Goal: Information Seeking & Learning: Learn about a topic

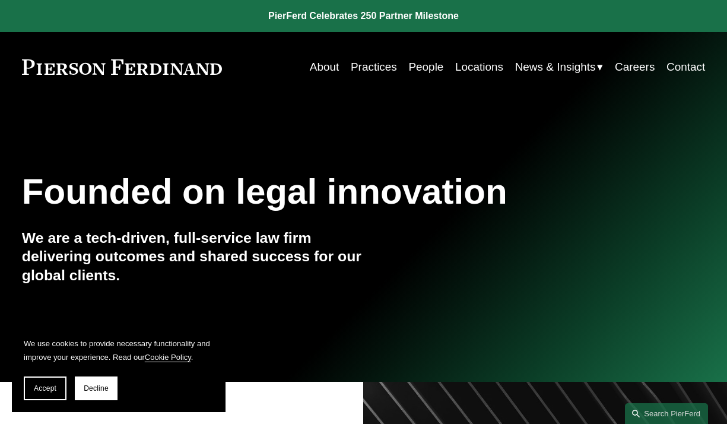
click at [472, 66] on link "Locations" at bounding box center [479, 67] width 48 height 23
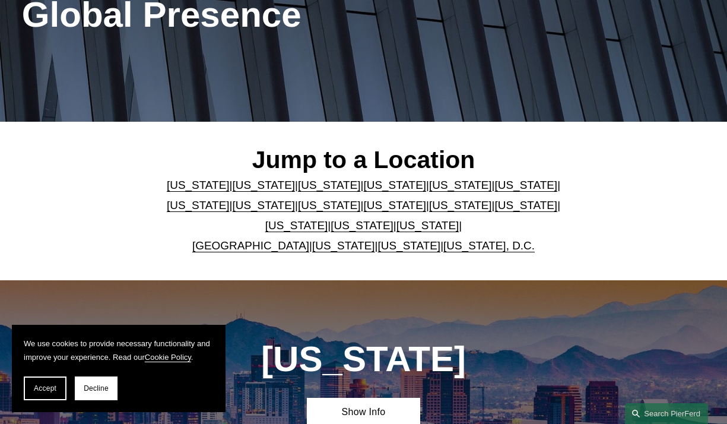
scroll to position [261, 0]
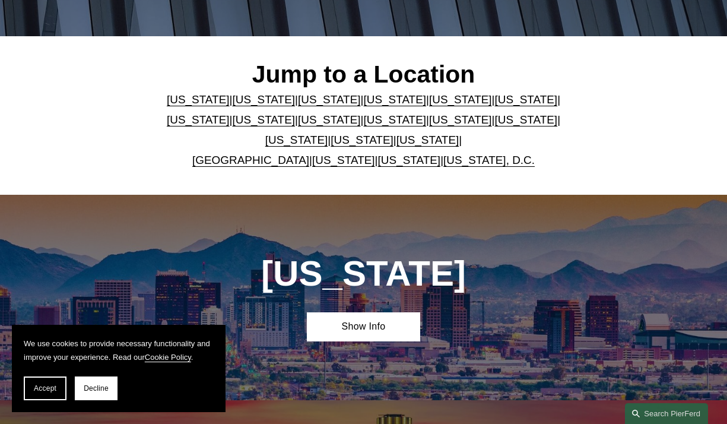
click at [388, 166] on link "Washington" at bounding box center [409, 160] width 63 height 12
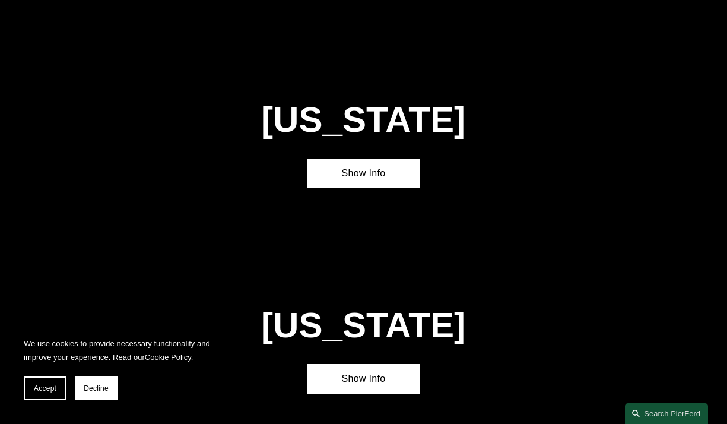
scroll to position [3996, 0]
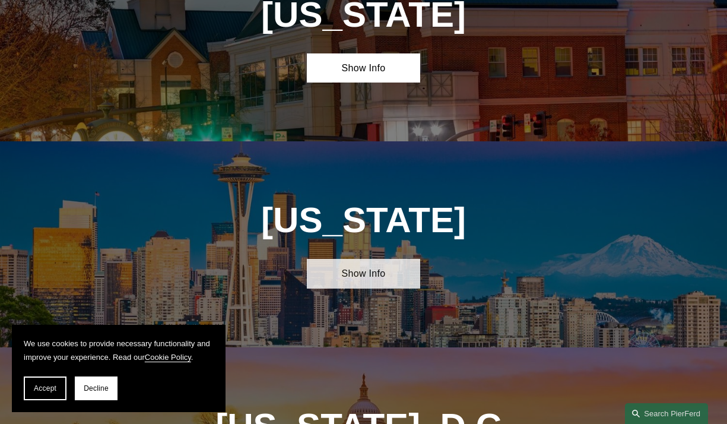
click at [365, 259] on link "Show Info" at bounding box center [364, 274] width 114 height 30
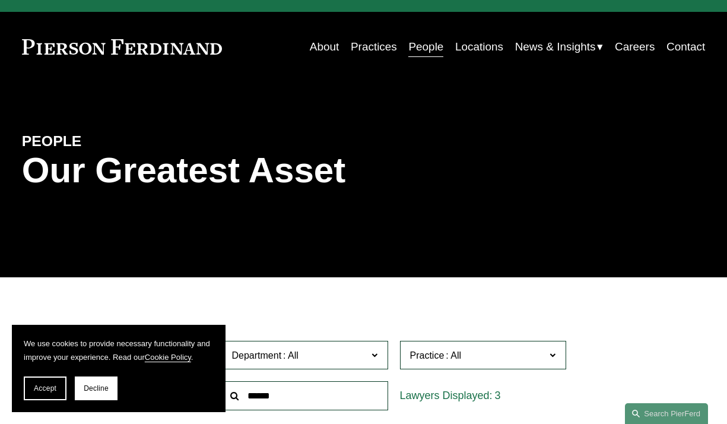
scroll to position [24, 0]
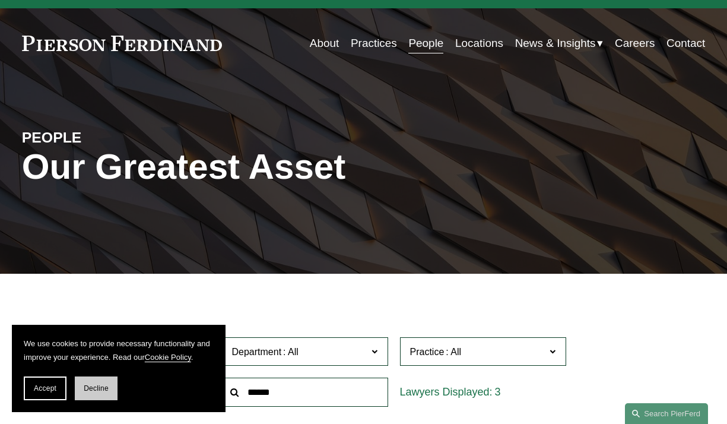
click at [94, 389] on span "Decline" at bounding box center [96, 388] width 25 height 8
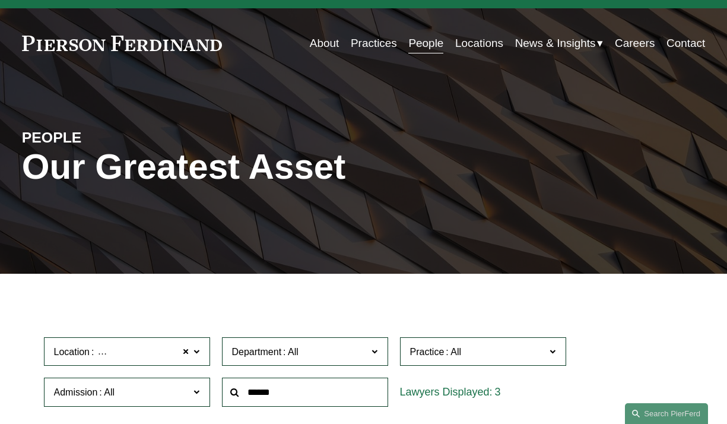
click at [0, 222] on html "0 PierFerd Celebrates 250 Partner Milestone Skip to Content" at bounding box center [363, 430] width 727 height 908
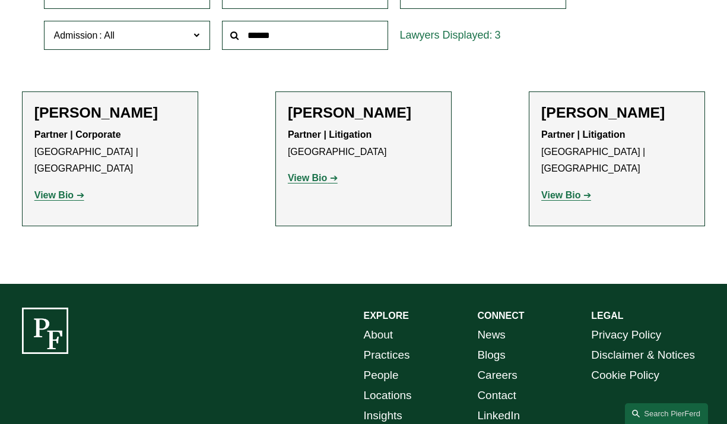
scroll to position [380, 0]
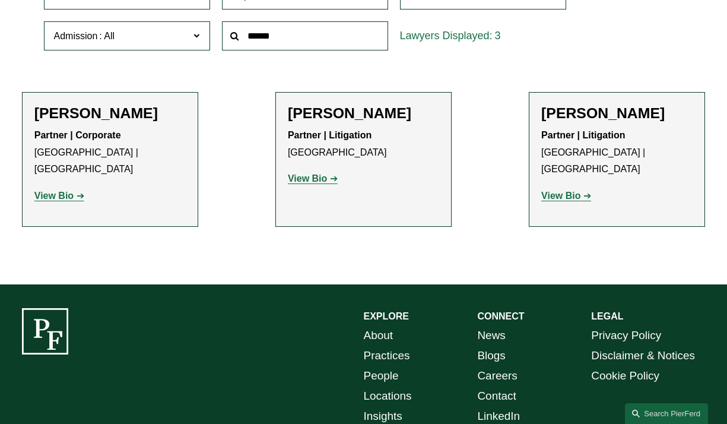
click at [313, 178] on strong "View Bio" at bounding box center [307, 178] width 39 height 10
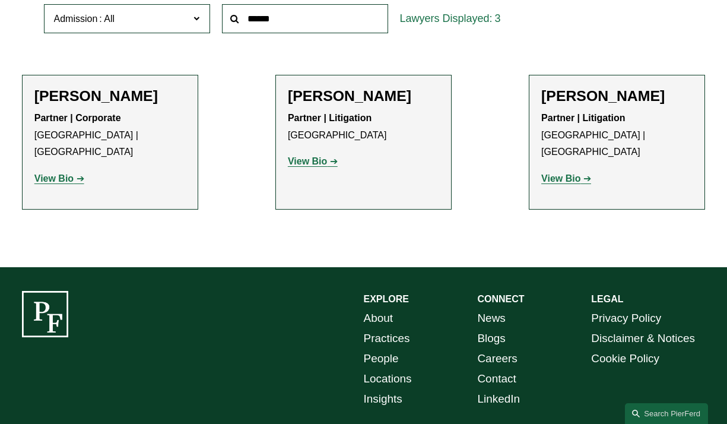
scroll to position [403, 0]
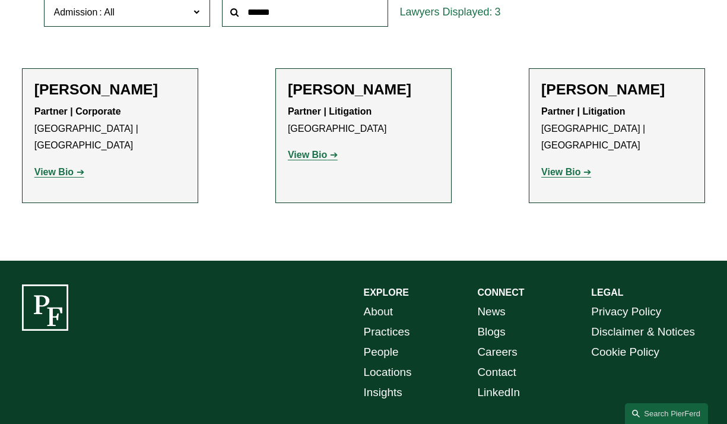
click at [58, 167] on strong "View Bio" at bounding box center [53, 172] width 39 height 10
click at [572, 167] on strong "View Bio" at bounding box center [560, 172] width 39 height 10
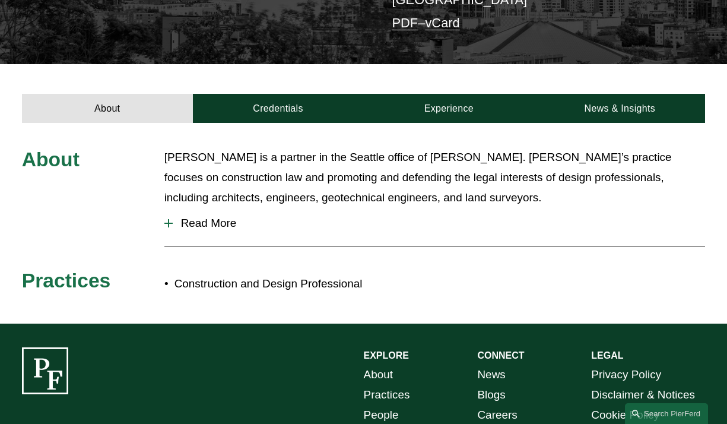
scroll to position [308, 0]
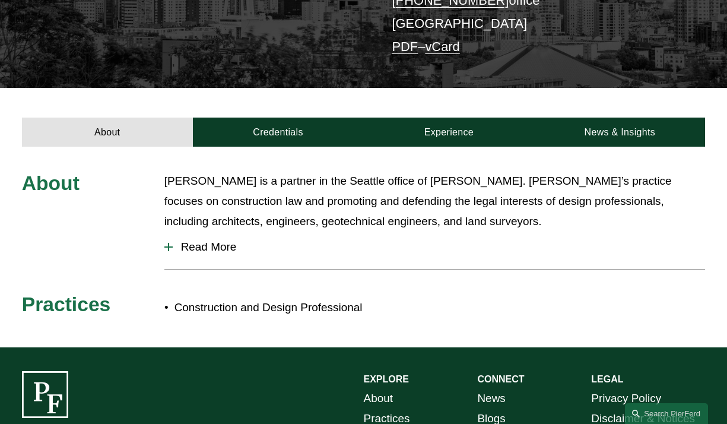
click at [199, 240] on span "Read More" at bounding box center [439, 246] width 533 height 13
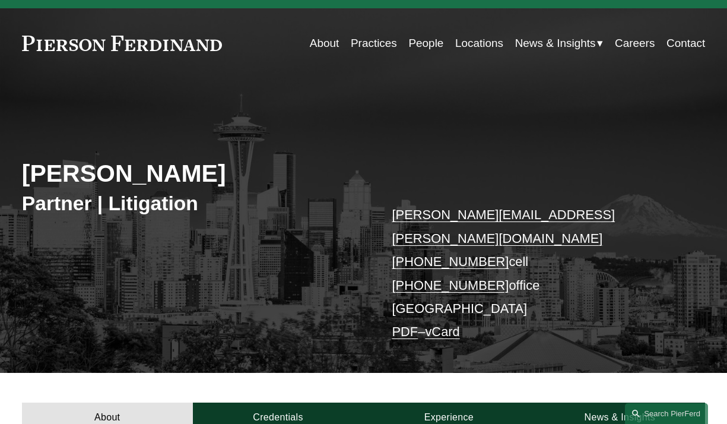
scroll to position [0, 0]
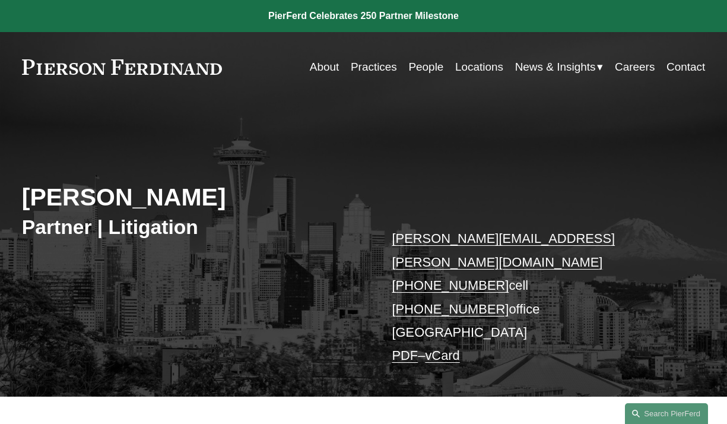
click at [374, 68] on link "Practices" at bounding box center [374, 67] width 46 height 23
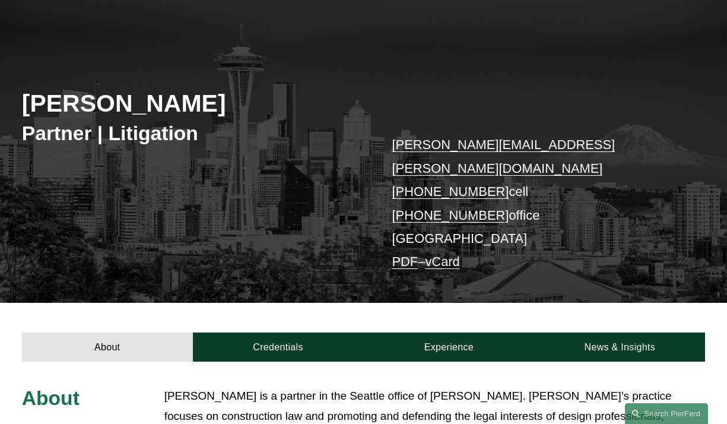
scroll to position [95, 0]
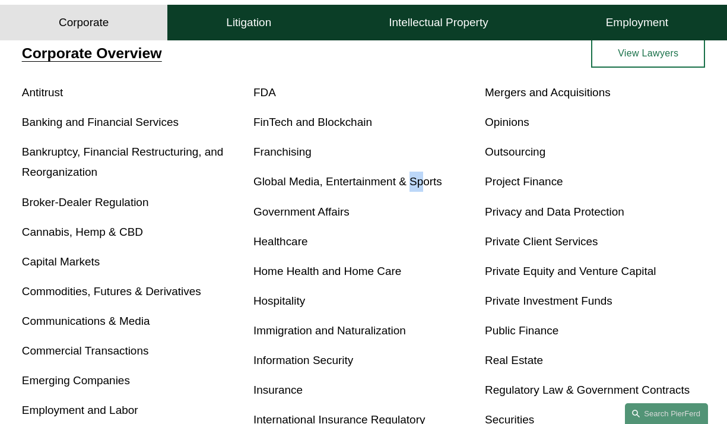
scroll to position [380, 0]
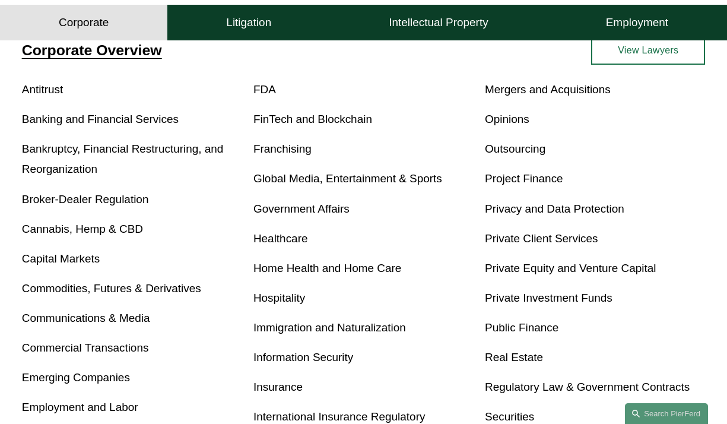
click at [670, 153] on p "Outsourcing" at bounding box center [595, 149] width 220 height 20
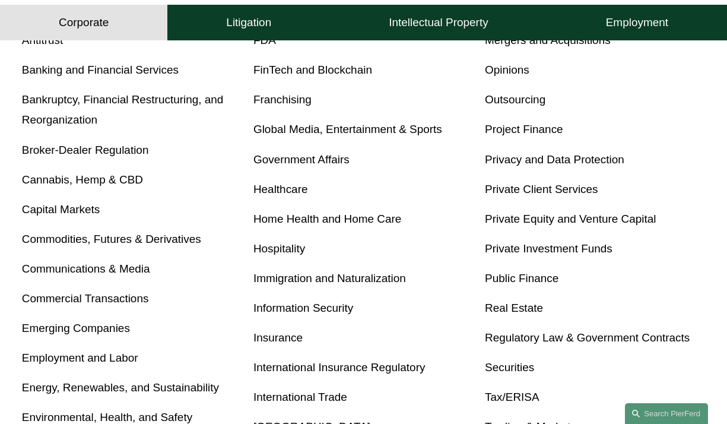
scroll to position [427, 0]
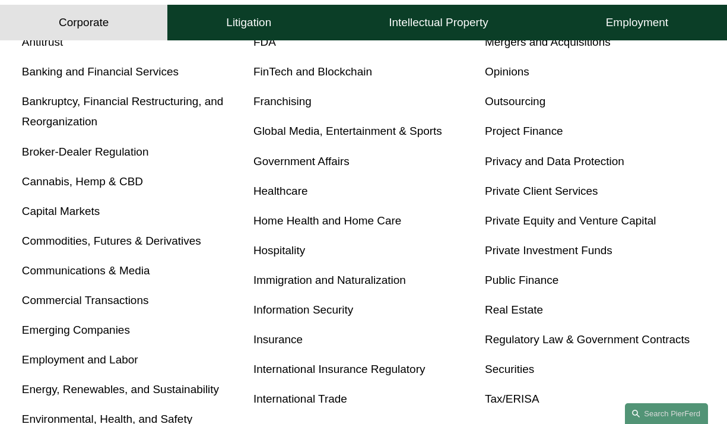
click at [400, 132] on link "Global Media, Entertainment & Sports" at bounding box center [347, 131] width 189 height 12
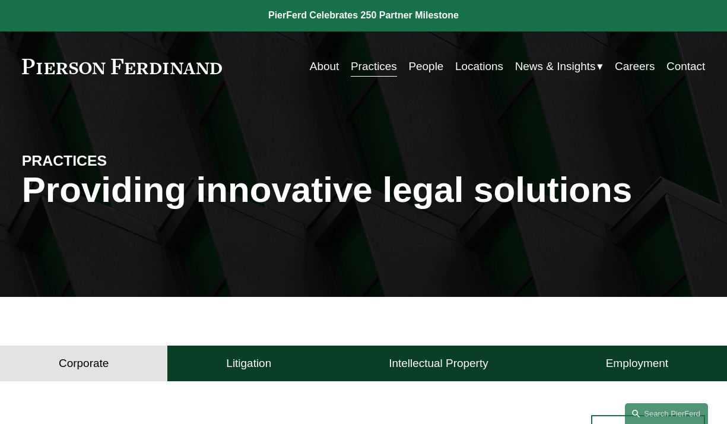
scroll to position [0, 0]
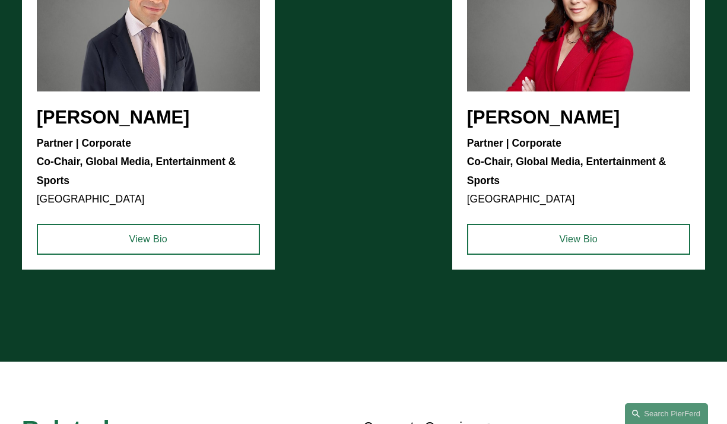
scroll to position [1139, 0]
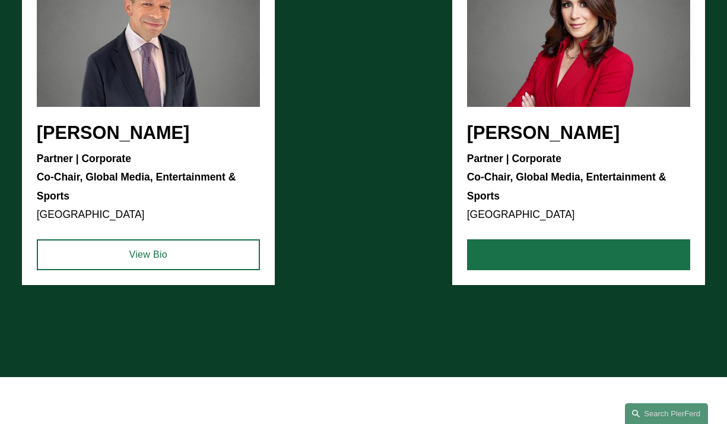
click at [591, 263] on link "View Bio" at bounding box center [578, 254] width 223 height 31
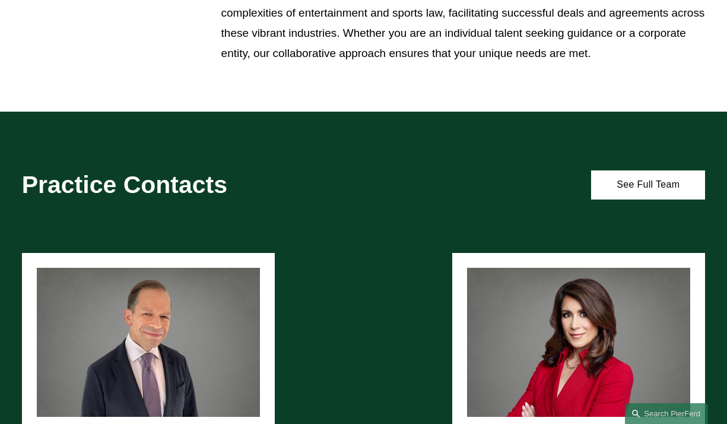
scroll to position [878, 0]
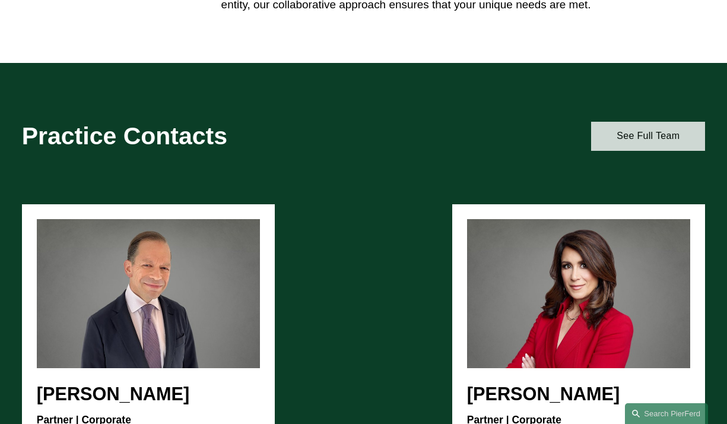
click at [634, 141] on link "See Full Team" at bounding box center [648, 137] width 114 height 30
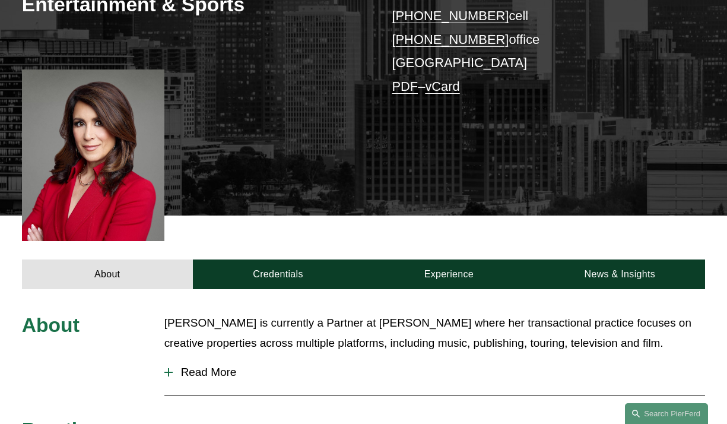
scroll to position [278, 0]
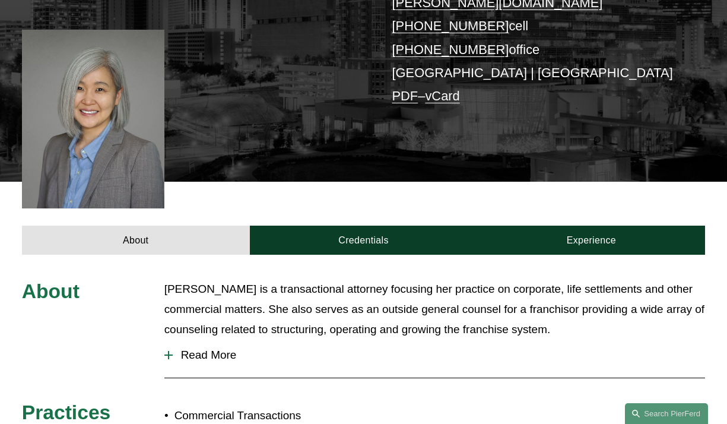
scroll to position [261, 0]
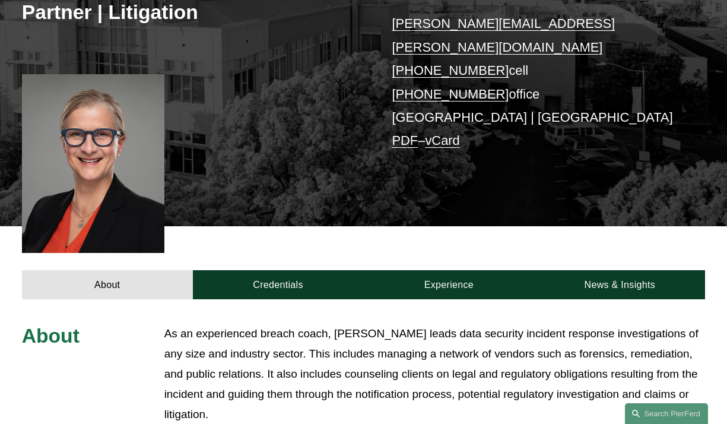
scroll to position [214, 0]
